Goal: Information Seeking & Learning: Learn about a topic

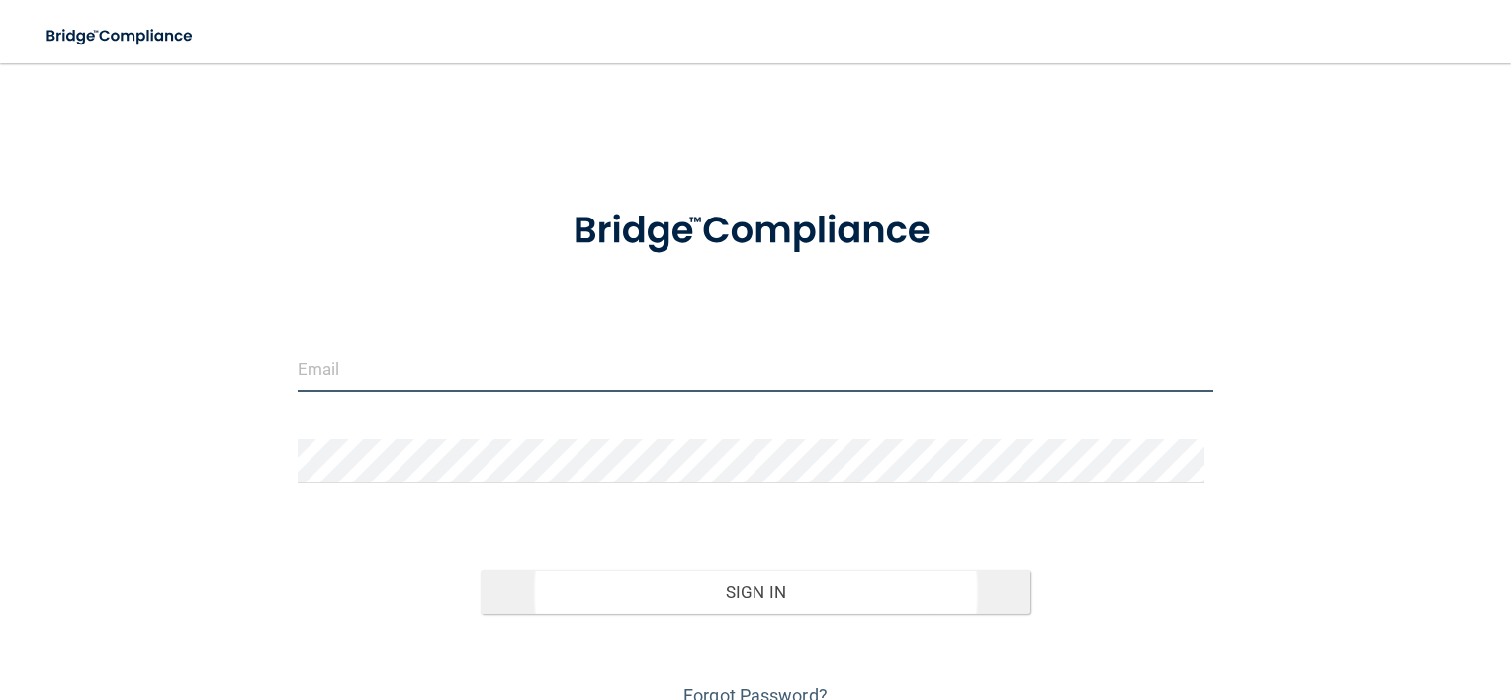
type input "[EMAIL_ADDRESS][DOMAIN_NAME]"
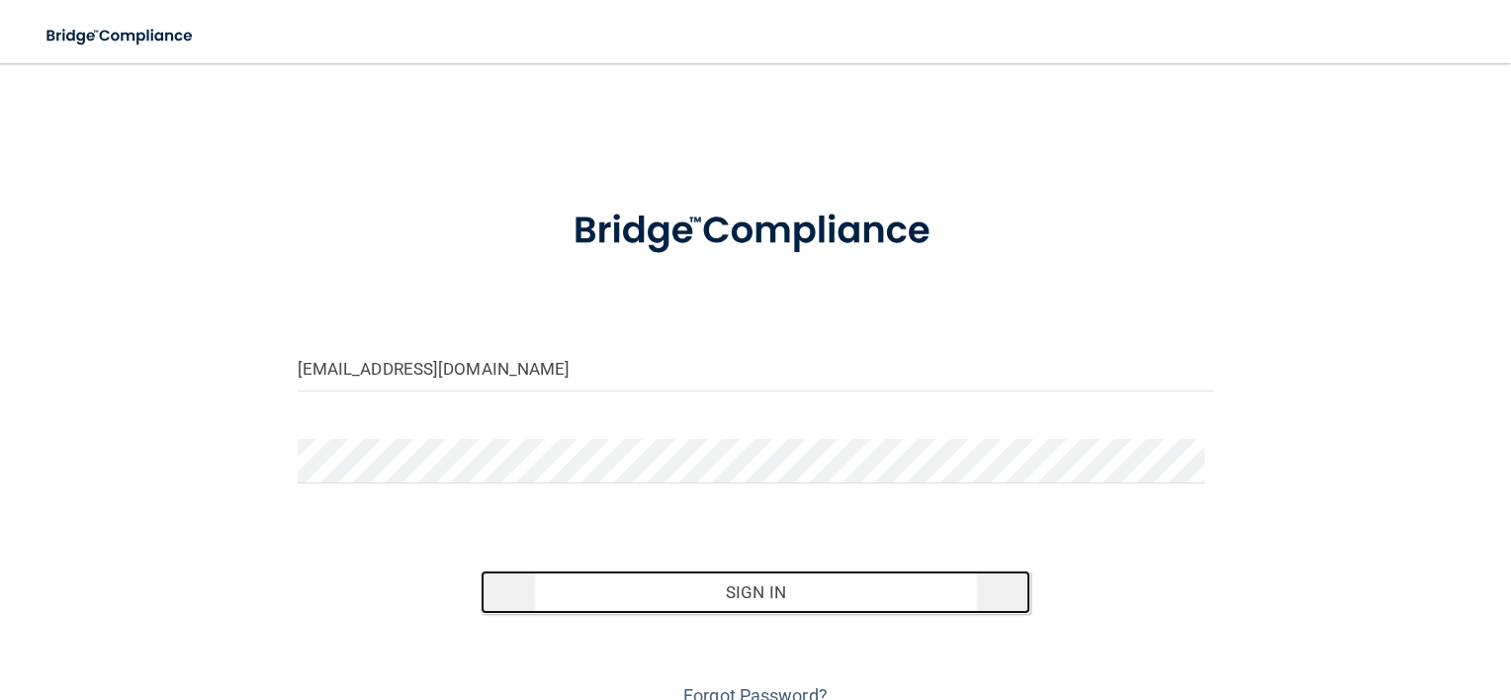
click at [791, 596] on button "Sign In" at bounding box center [756, 592] width 550 height 44
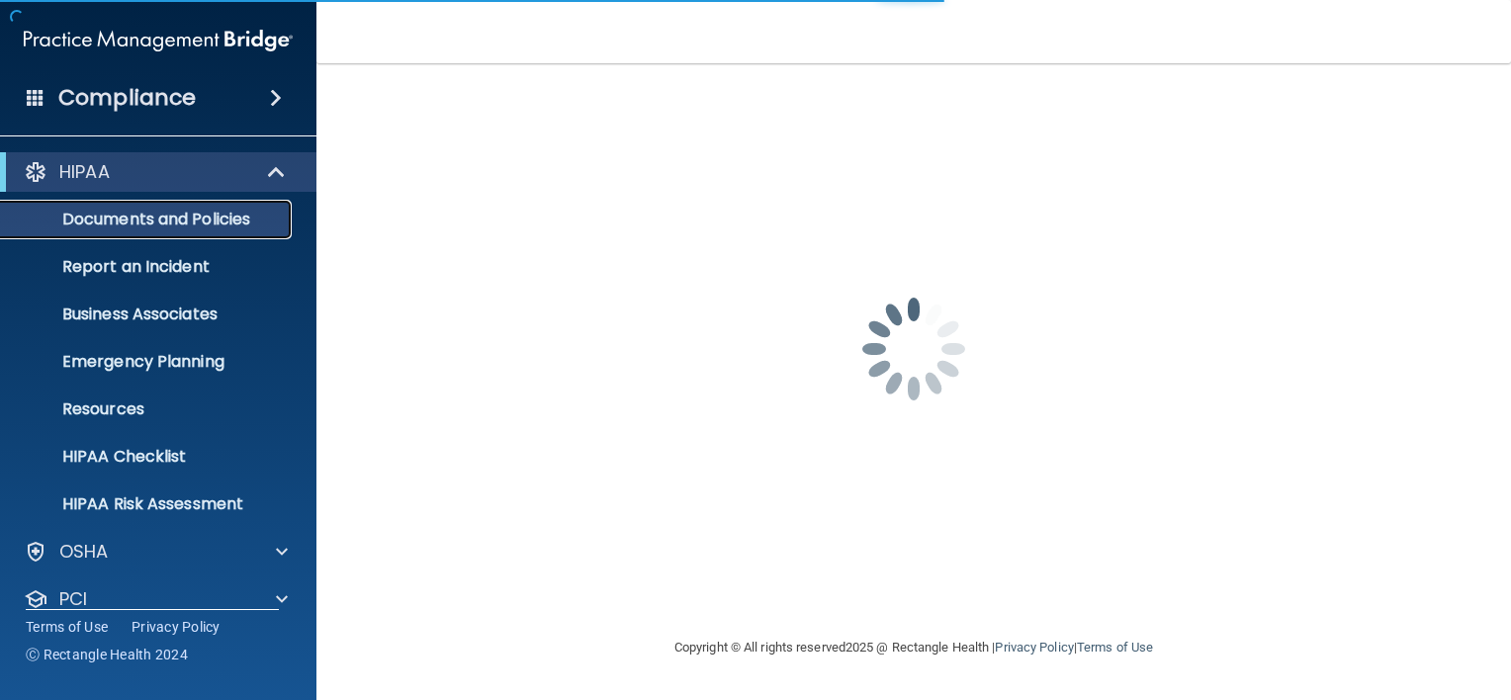
click at [229, 222] on p "Documents and Policies" at bounding box center [148, 220] width 270 height 20
click at [282, 98] on span at bounding box center [276, 98] width 12 height 24
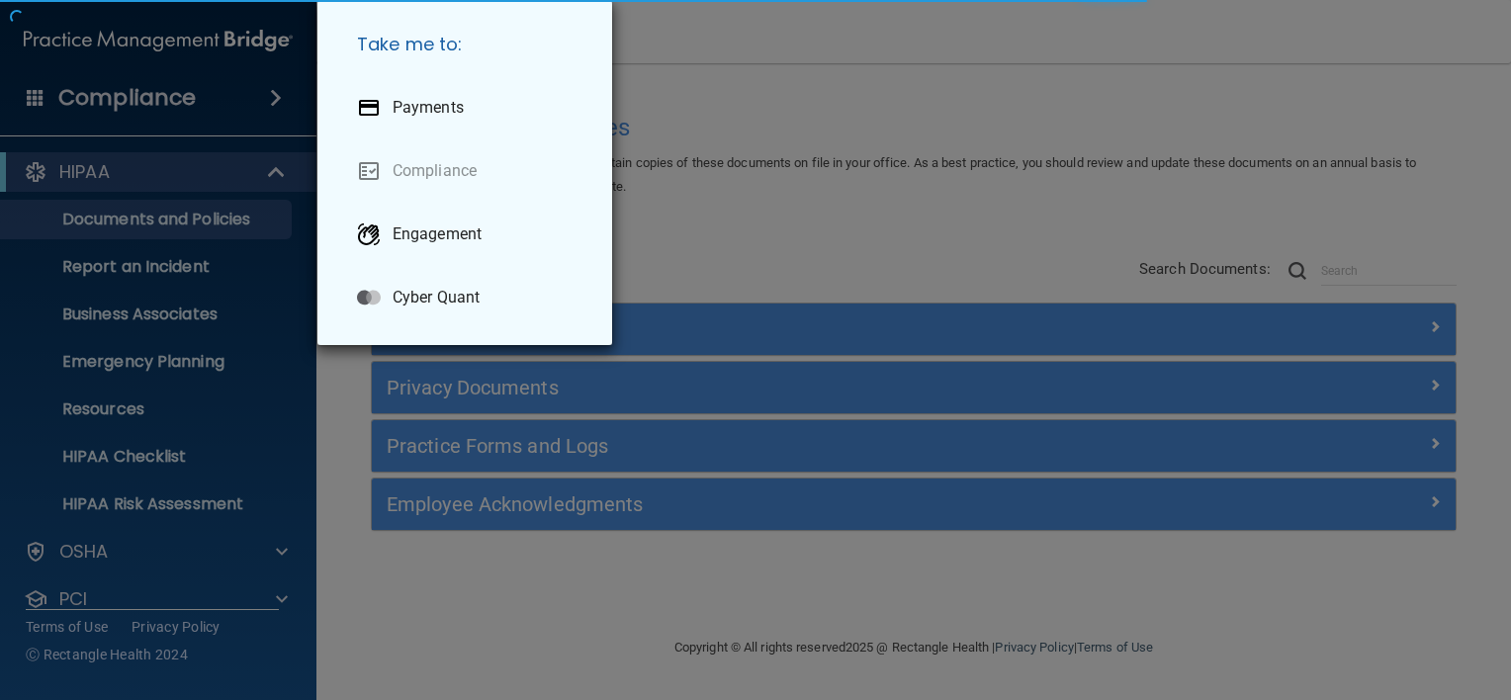
click at [158, 95] on div "Take me to: Payments Compliance Engagement Cyber Quant" at bounding box center [755, 350] width 1511 height 700
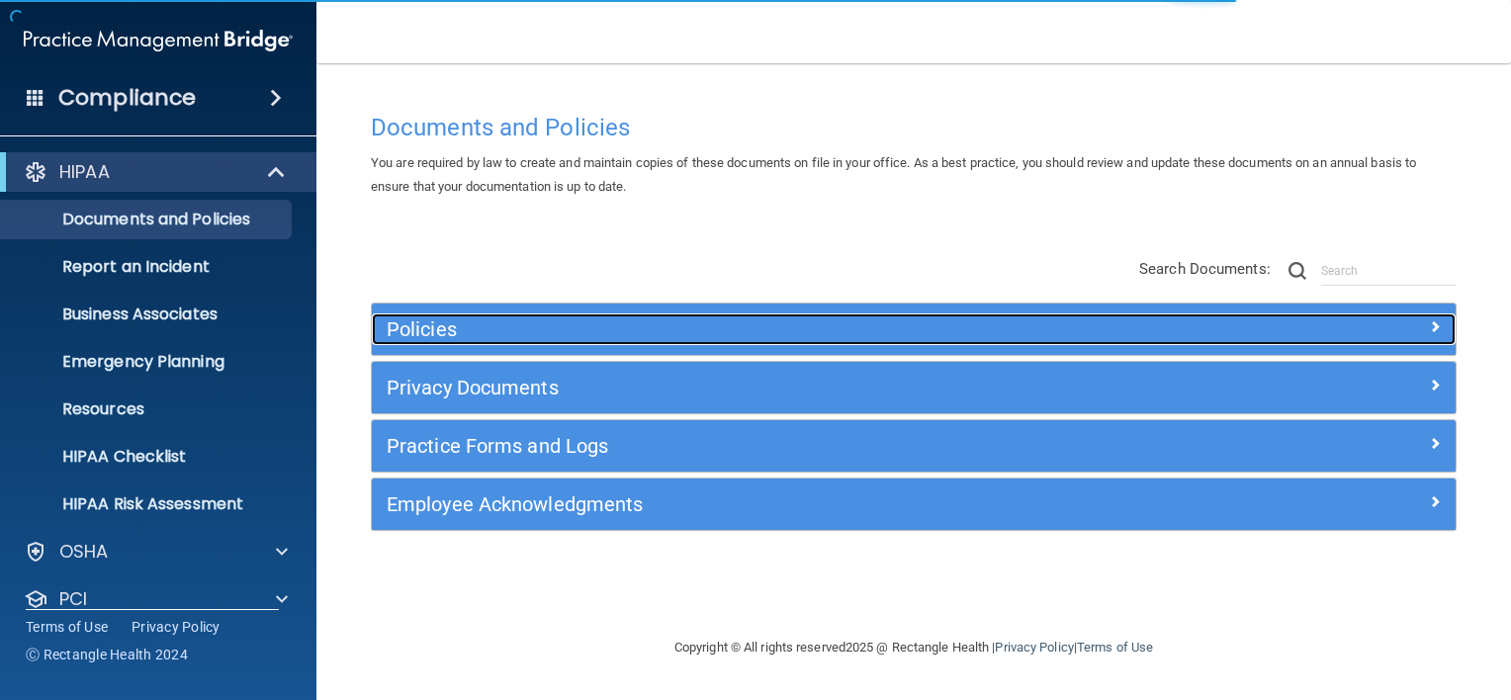
click at [392, 326] on h5 "Policies" at bounding box center [778, 329] width 783 height 22
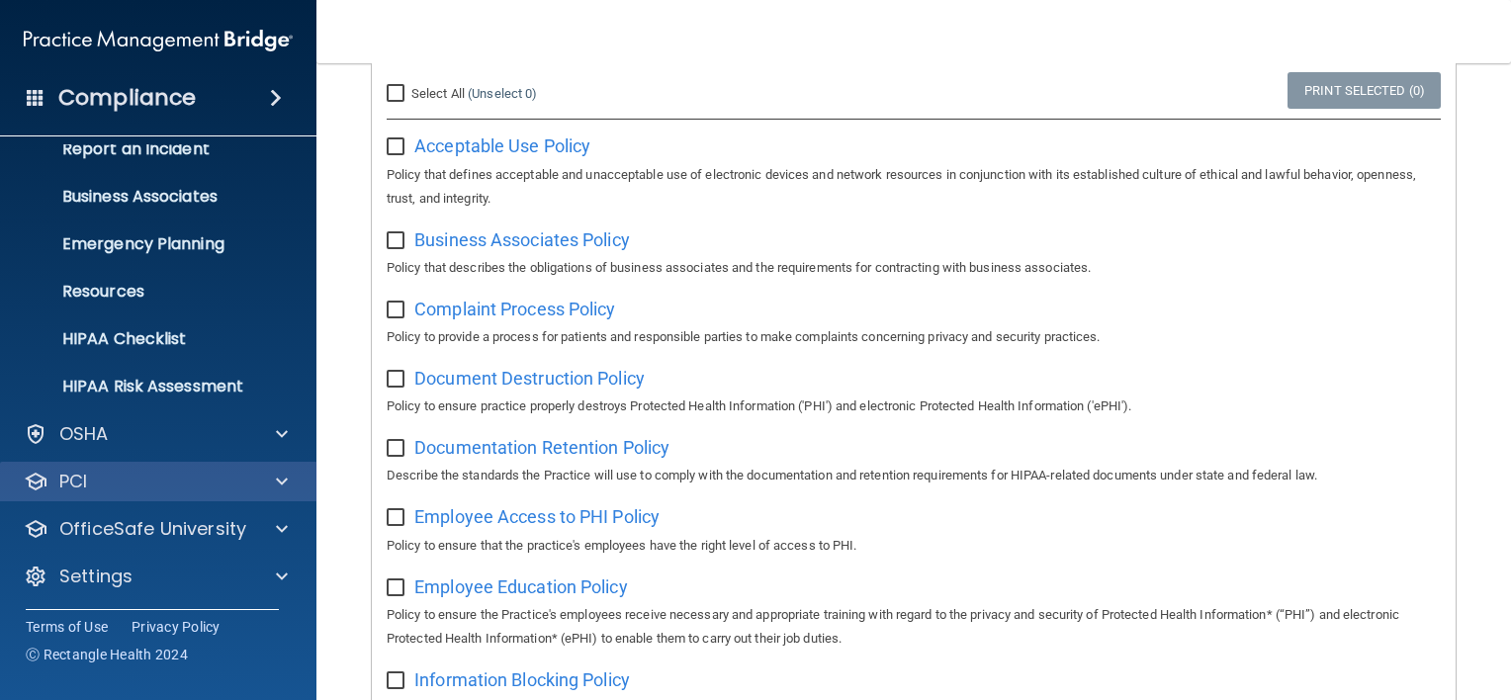
scroll to position [120, 0]
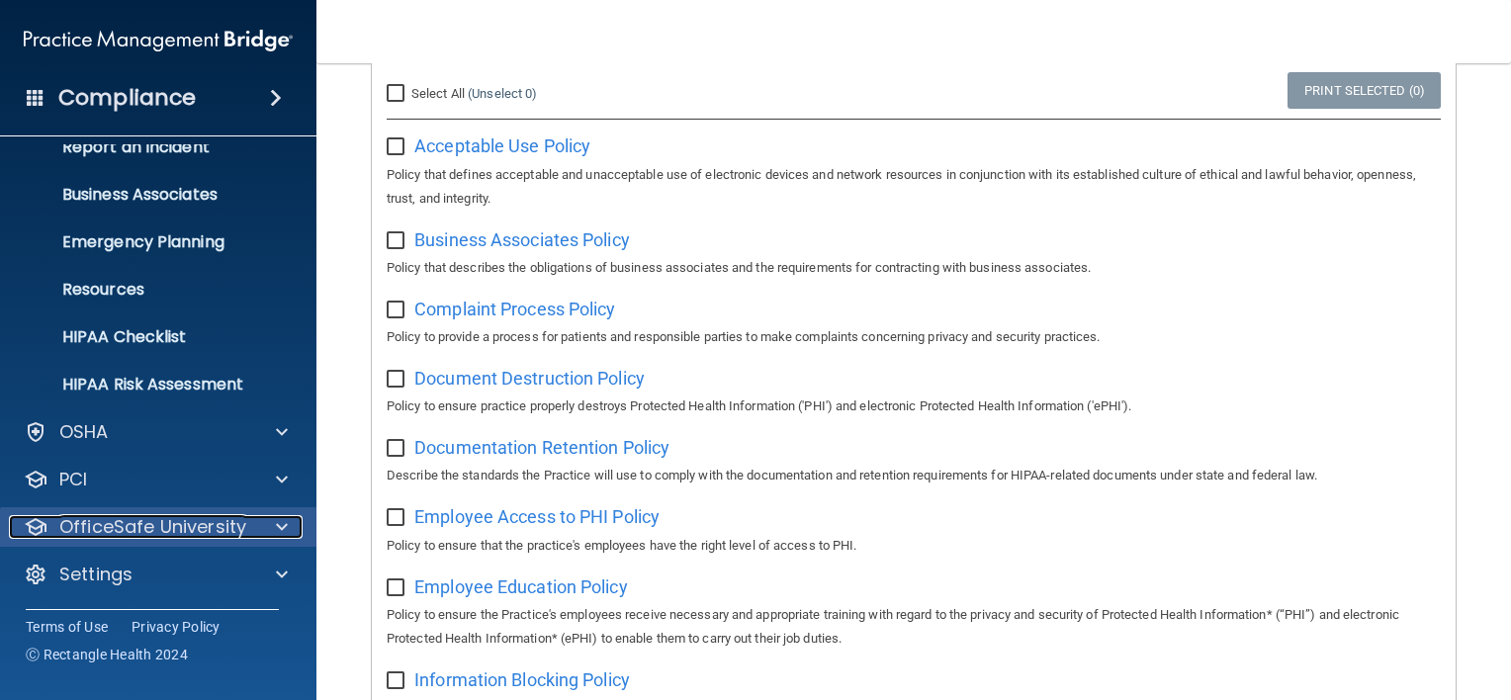
click at [123, 522] on p "OfficeSafe University" at bounding box center [152, 527] width 187 height 24
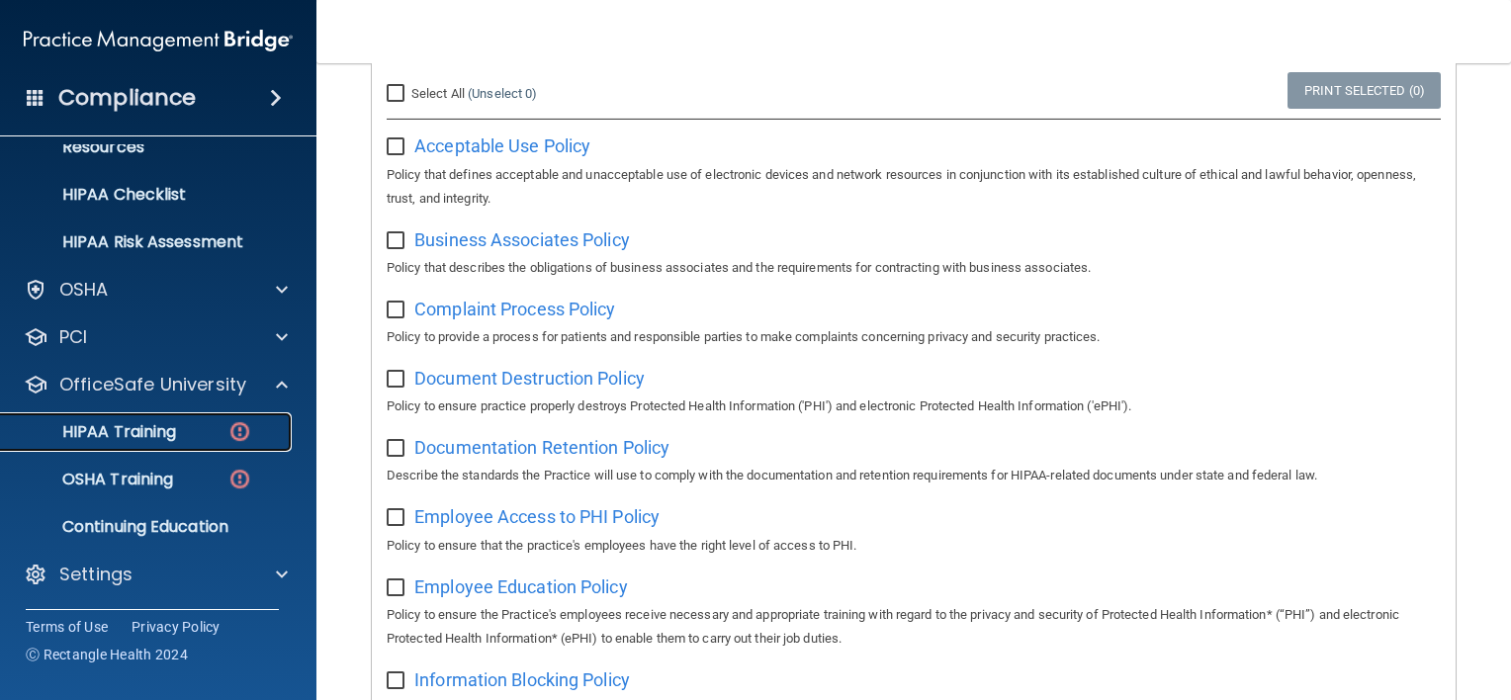
click at [137, 430] on p "HIPAA Training" at bounding box center [94, 432] width 163 height 20
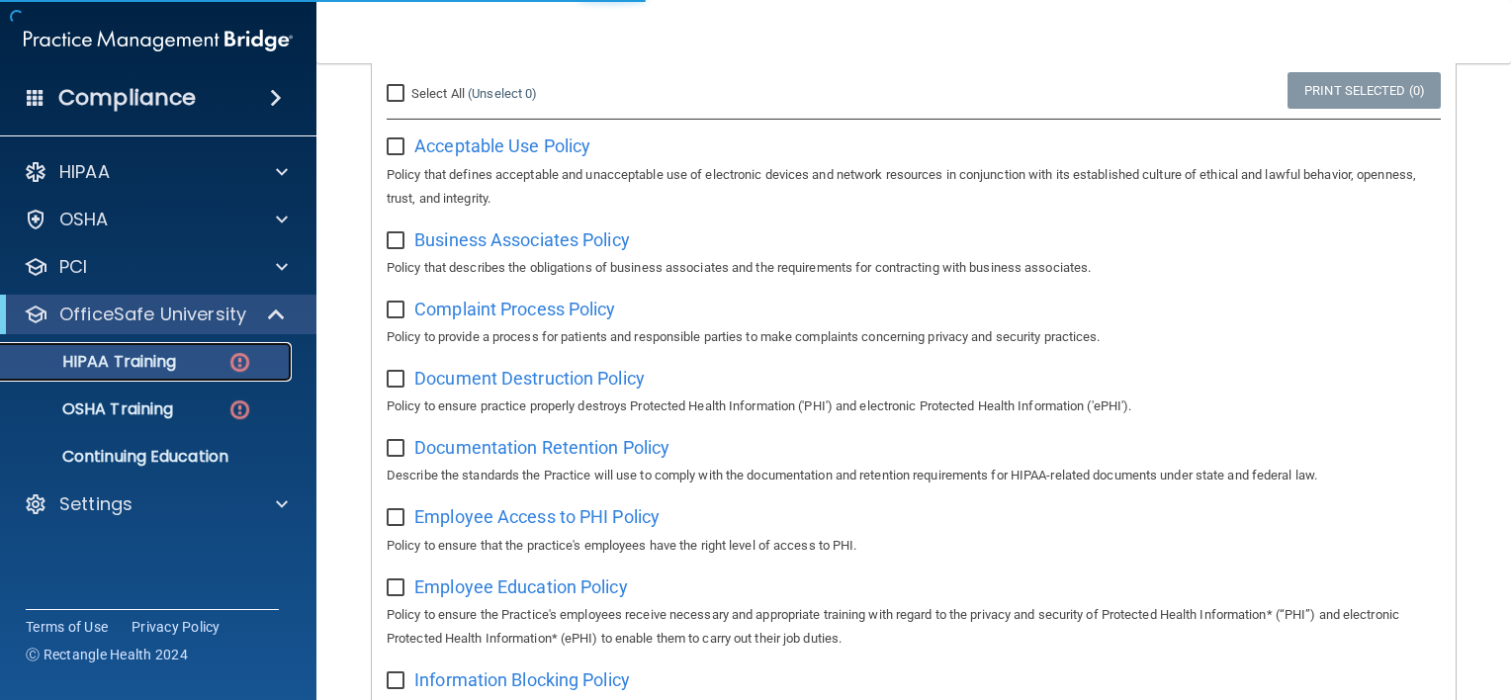
click at [162, 363] on p "HIPAA Training" at bounding box center [94, 362] width 163 height 20
